Goal: Task Accomplishment & Management: Manage account settings

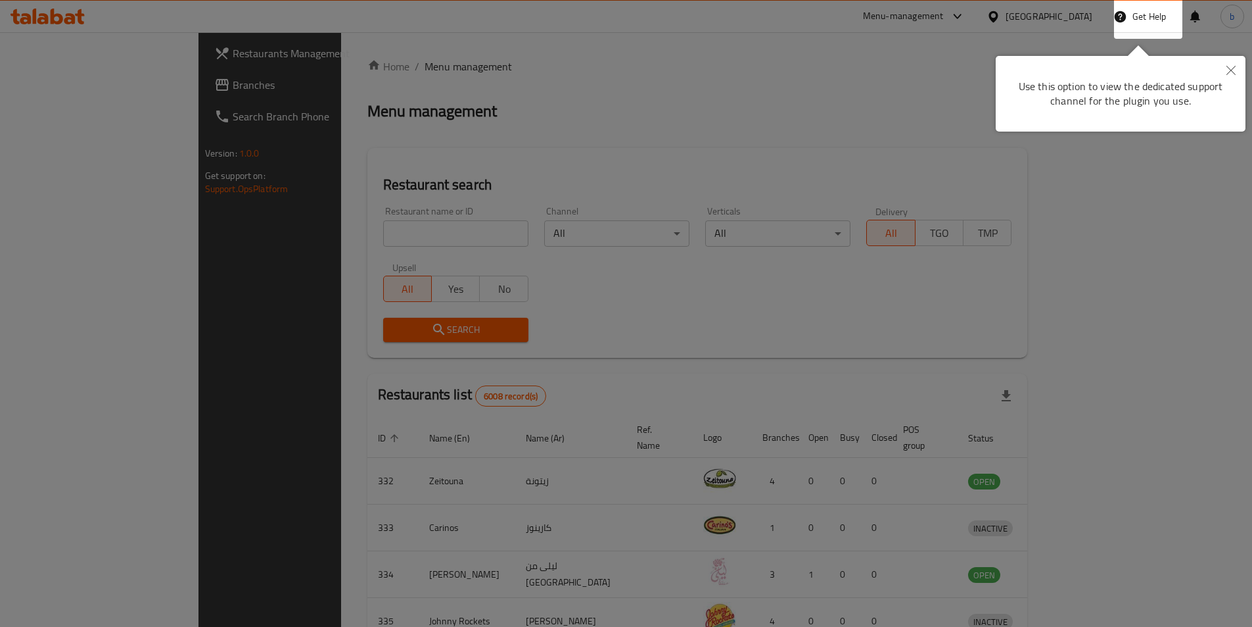
click at [1225, 70] on button "Close" at bounding box center [1231, 71] width 29 height 30
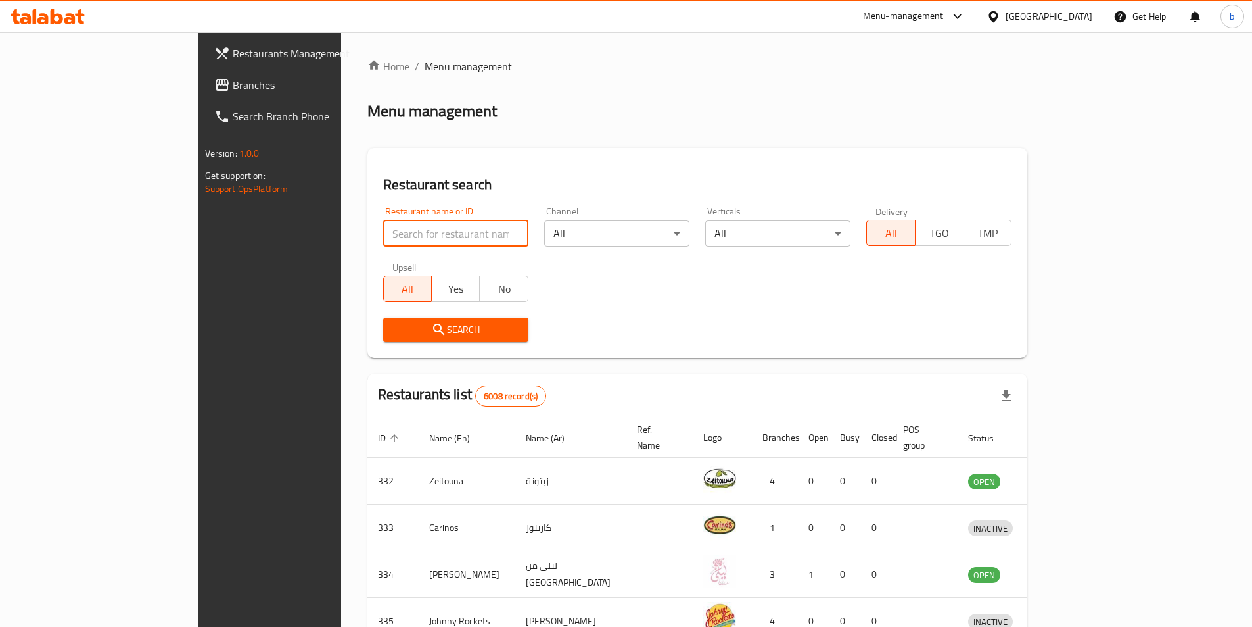
click at [383, 226] on input "search" at bounding box center [455, 233] width 145 height 26
paste input "777577"
type input "777577"
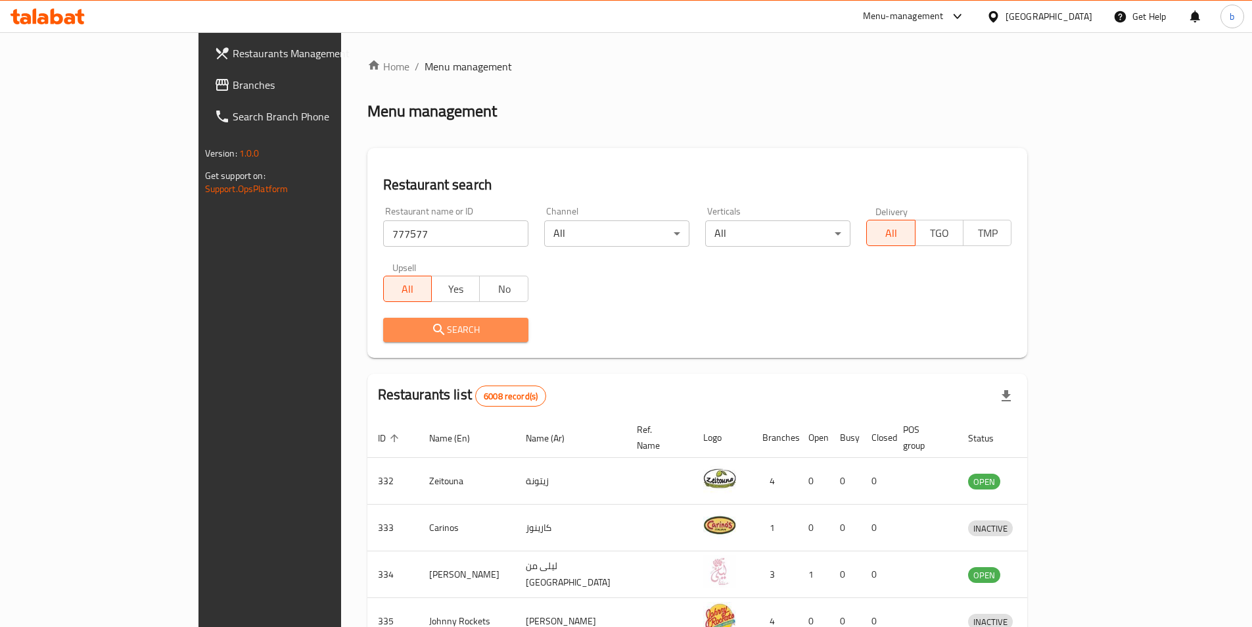
click at [394, 326] on span "Search" at bounding box center [456, 329] width 124 height 16
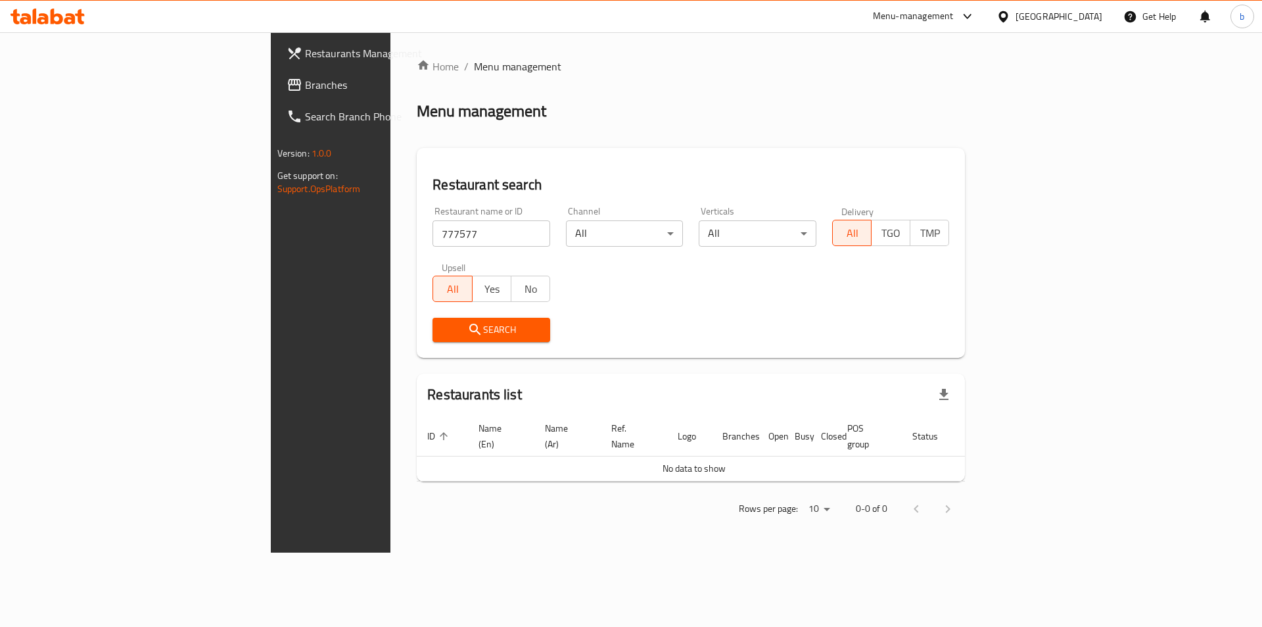
click at [1078, 19] on div "[GEOGRAPHIC_DATA]" at bounding box center [1059, 16] width 87 height 14
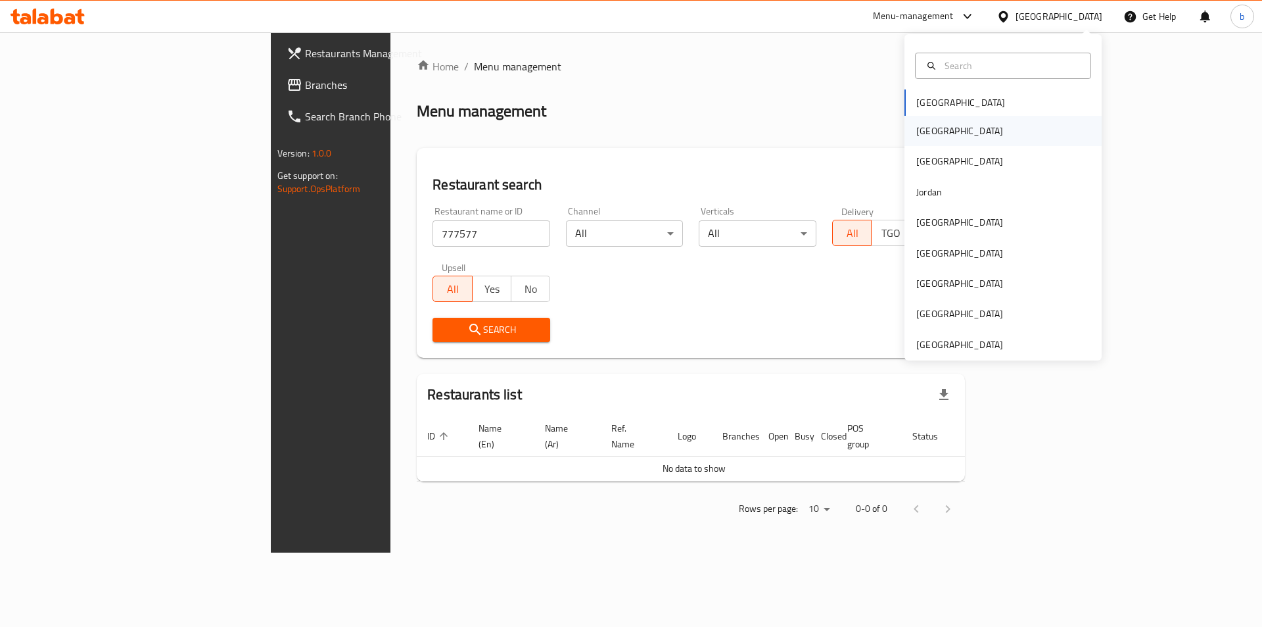
click at [977, 121] on div "[GEOGRAPHIC_DATA]" at bounding box center [1003, 131] width 197 height 30
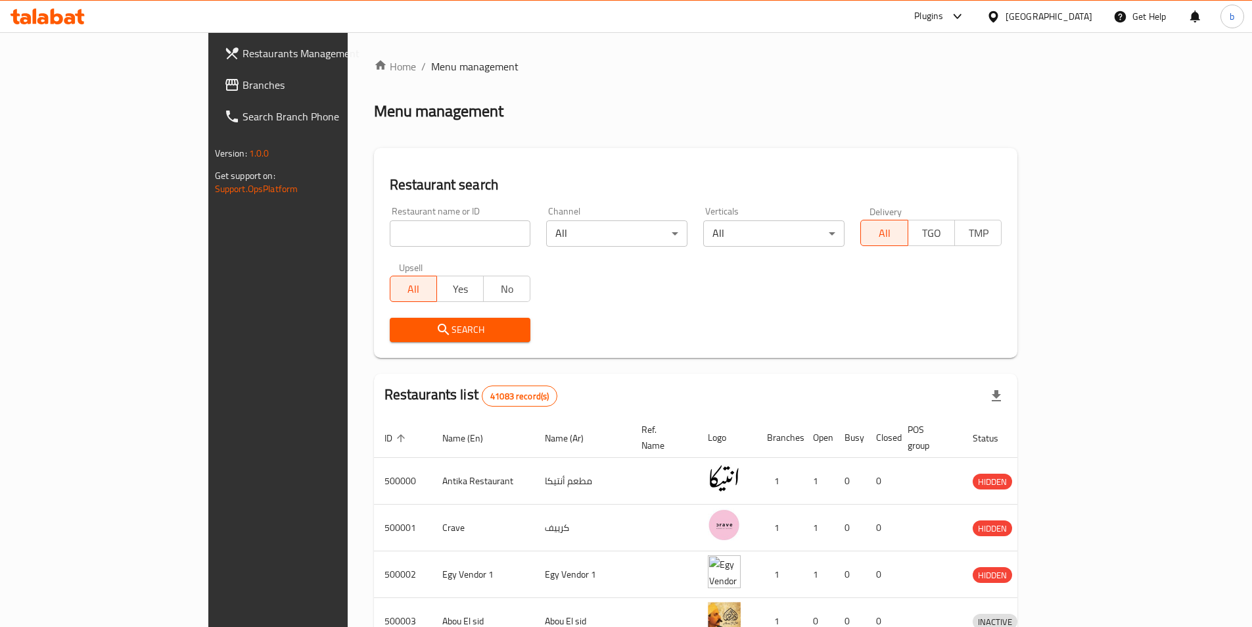
click at [243, 87] on span "Branches" at bounding box center [325, 85] width 164 height 16
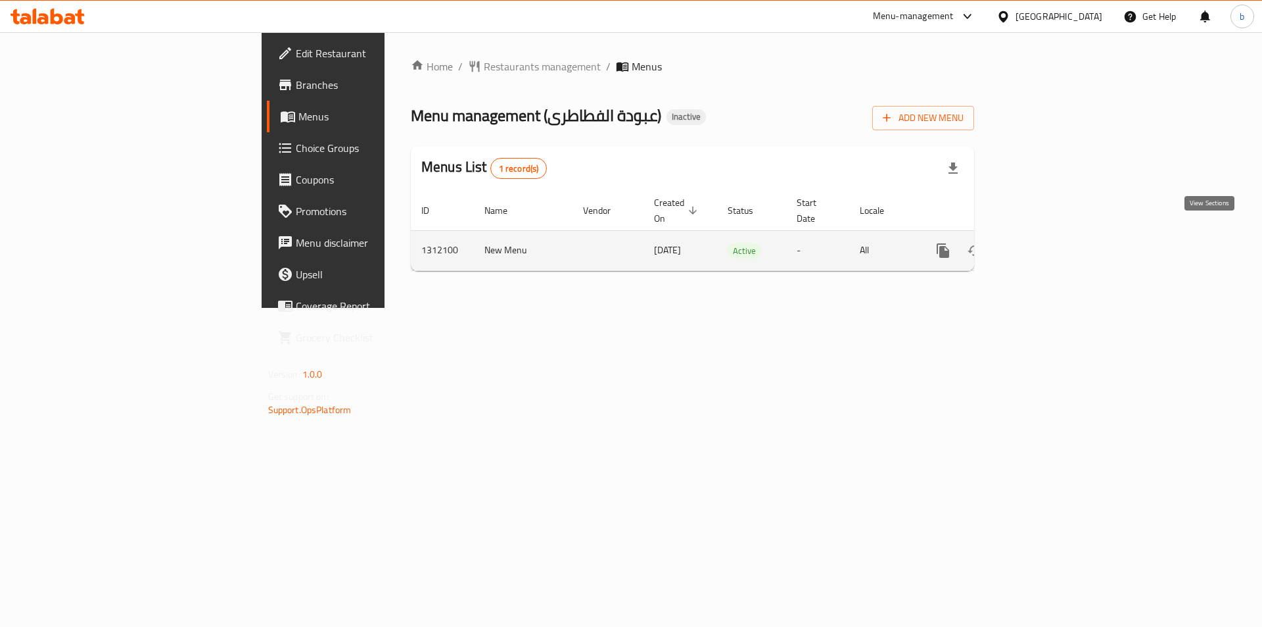
click at [1046, 243] on icon "enhanced table" at bounding box center [1038, 251] width 16 height 16
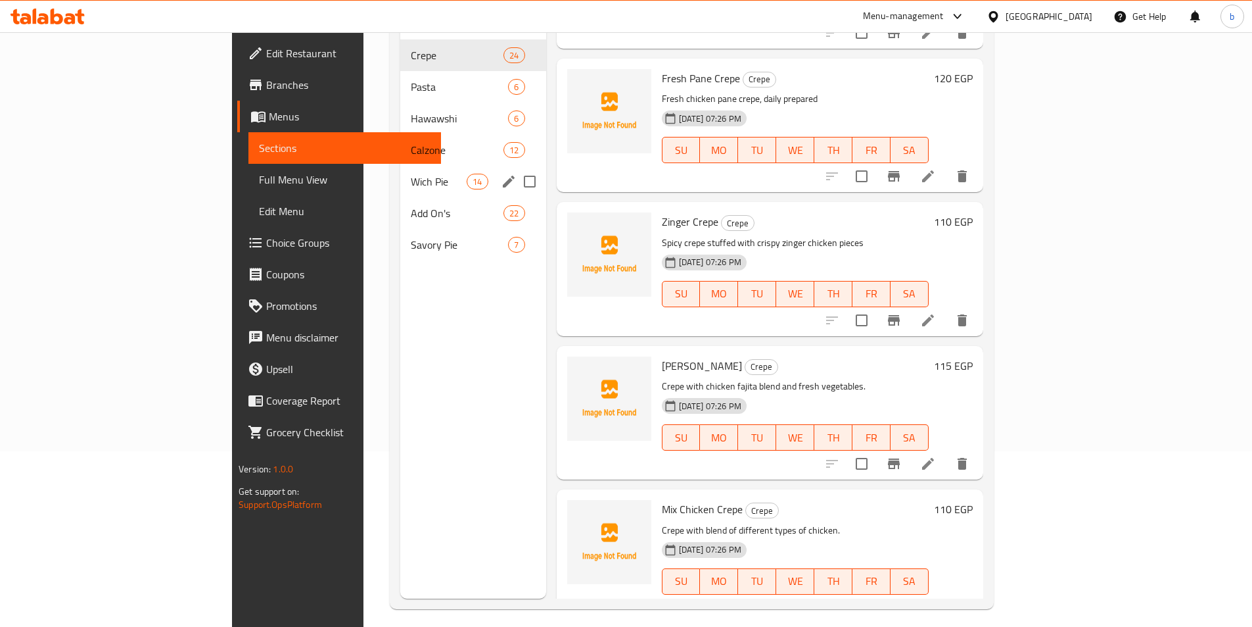
scroll to position [184, 0]
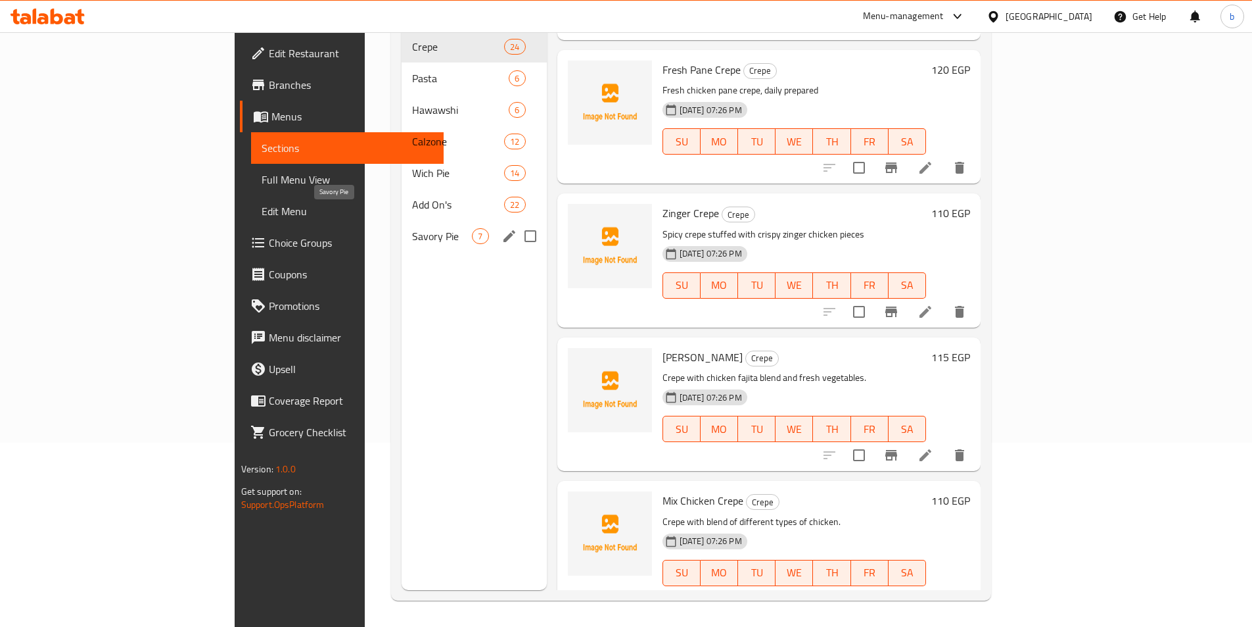
click at [412, 228] on span "Savory Pie" at bounding box center [442, 236] width 60 height 16
